Goal: Check status: Check status

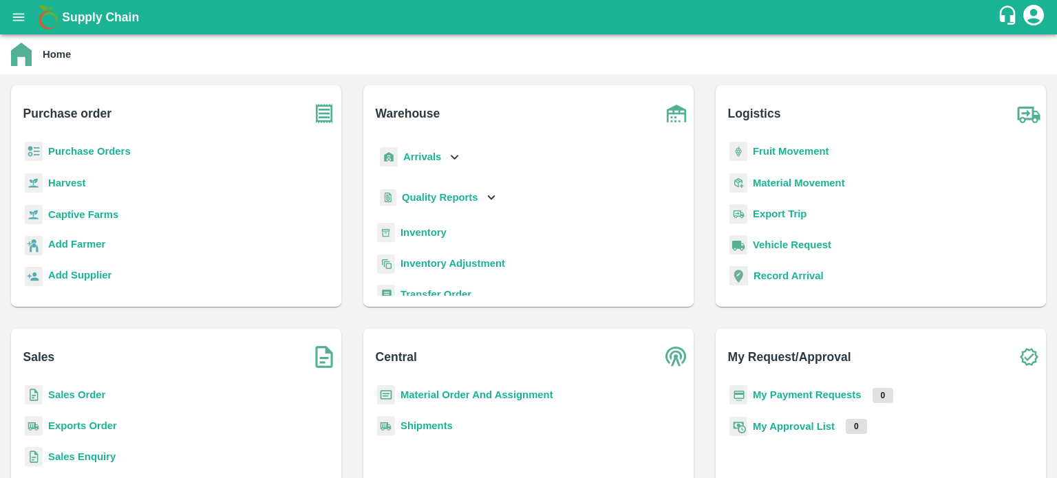
click at [89, 392] on b "Sales Order" at bounding box center [76, 395] width 57 height 11
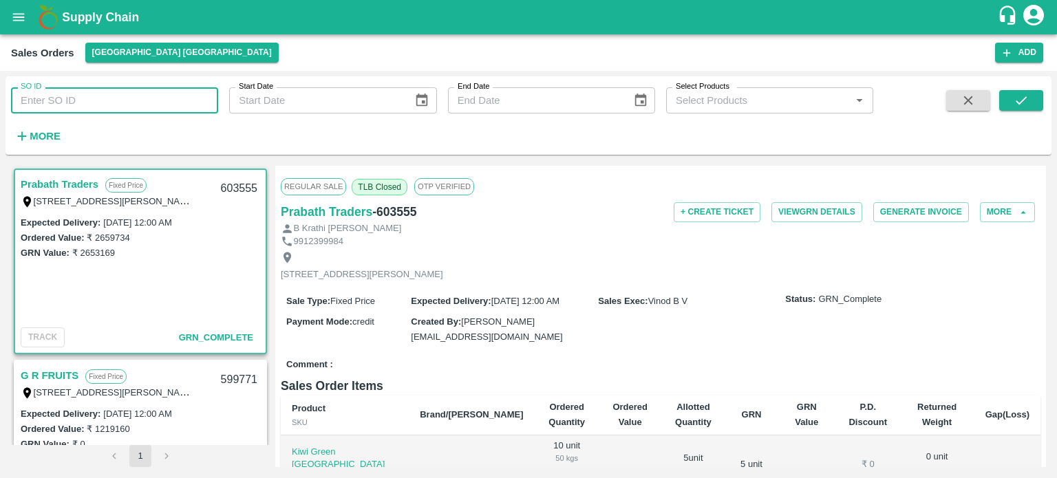
click at [114, 101] on input "SO ID" at bounding box center [114, 100] width 207 height 26
click at [1018, 104] on icon "submit" at bounding box center [1021, 100] width 15 height 15
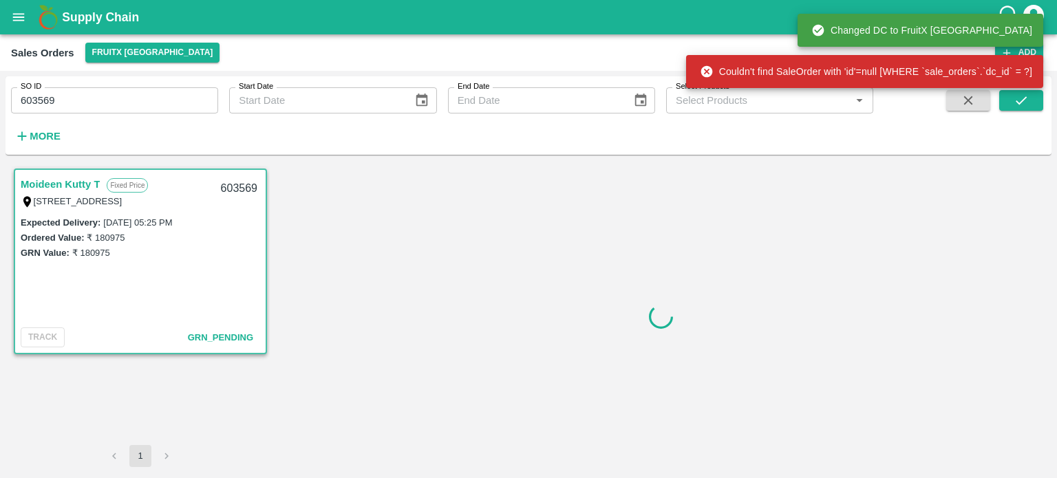
click at [68, 107] on input "603569" at bounding box center [114, 100] width 207 height 26
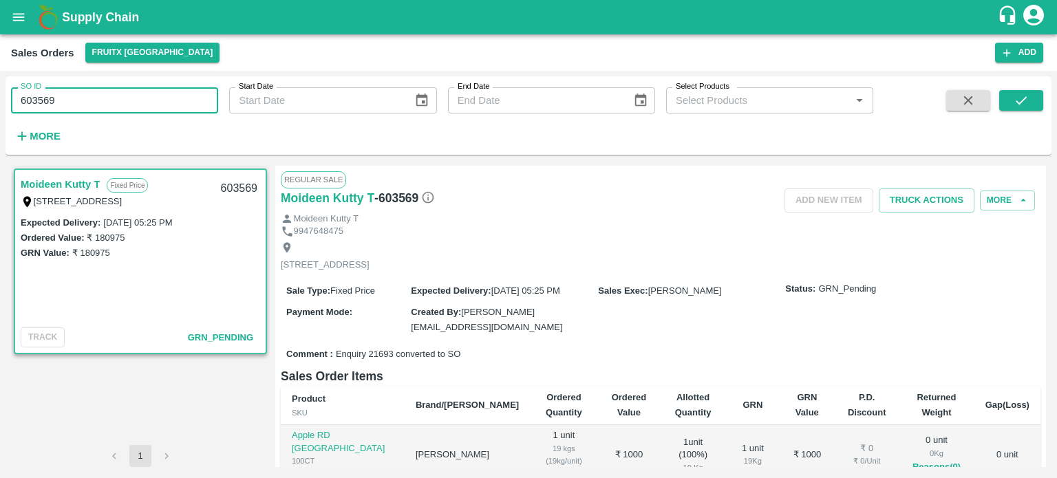
type input "603569"
click at [1026, 101] on icon "submit" at bounding box center [1021, 100] width 15 height 15
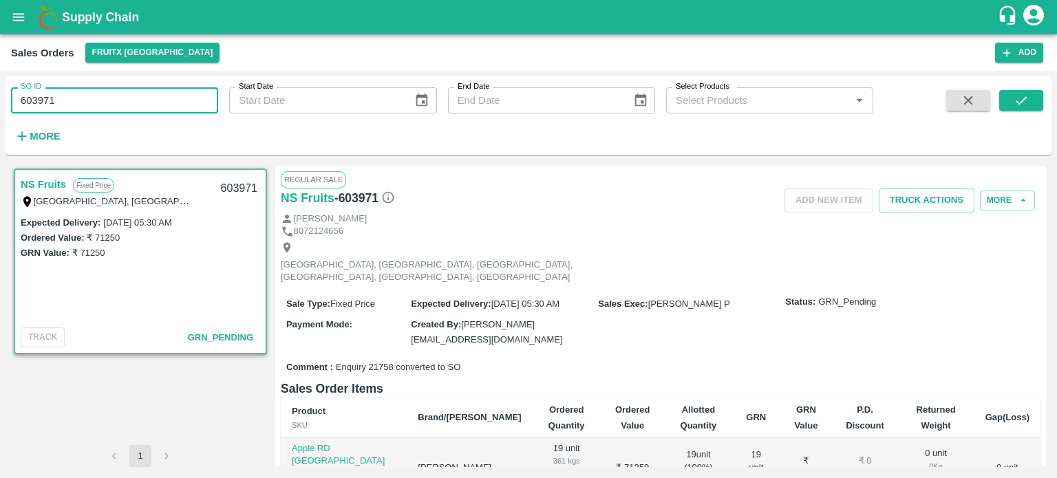
click at [79, 105] on input "603971" at bounding box center [114, 100] width 207 height 26
type input "603971"
type input "603090"
click at [1012, 103] on button "submit" at bounding box center [1022, 100] width 44 height 21
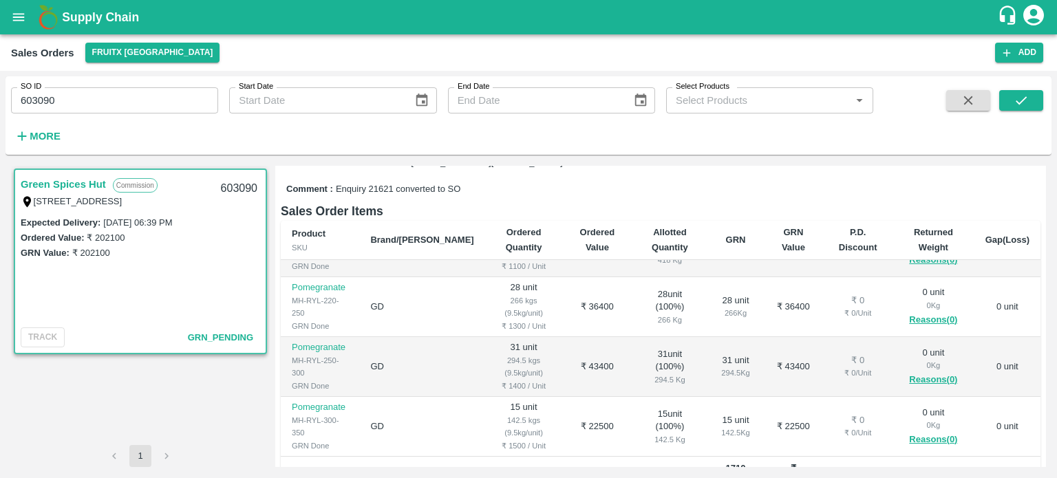
scroll to position [348, 0]
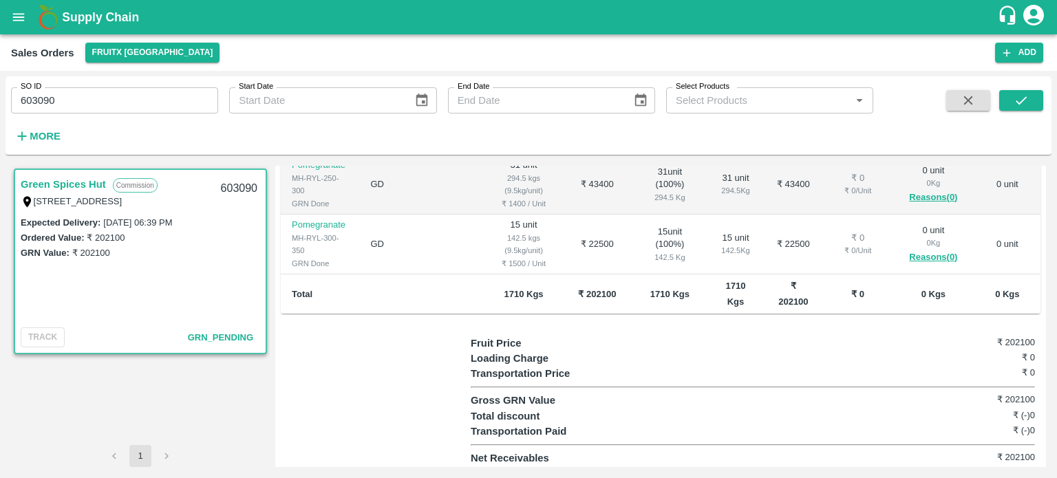
click at [367, 391] on div at bounding box center [376, 401] width 190 height 131
click at [957, 96] on button "button" at bounding box center [969, 100] width 44 height 21
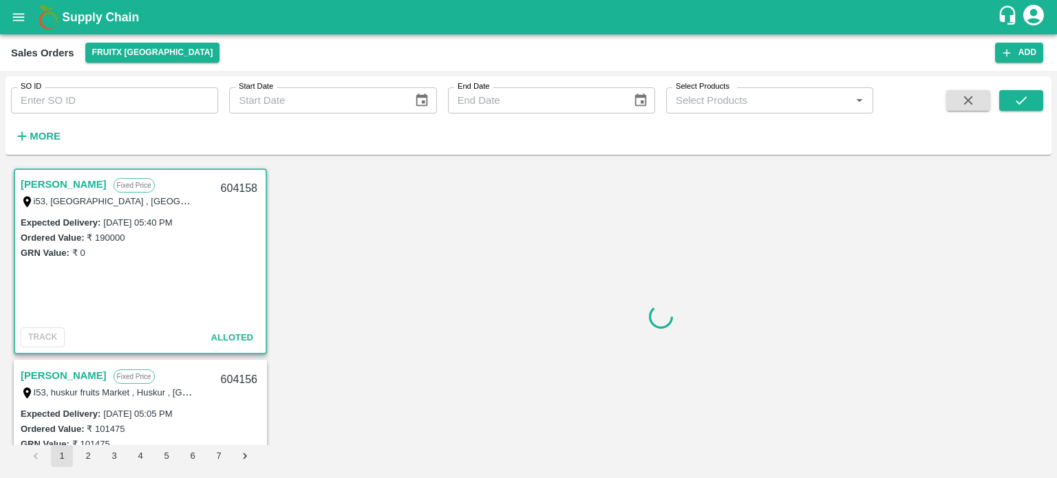
scroll to position [3, 0]
